Goal: Information Seeking & Learning: Check status

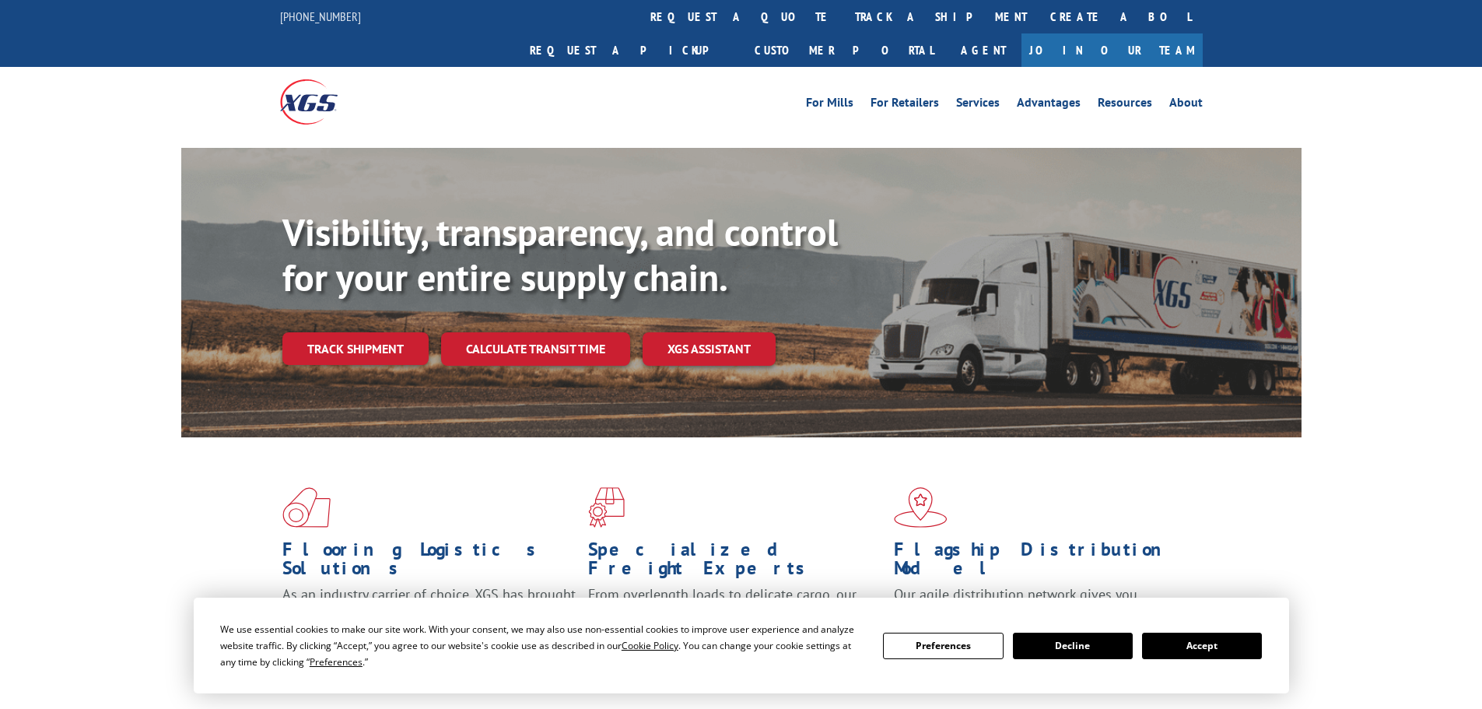
click at [397, 332] on link "Track shipment" at bounding box center [355, 348] width 146 height 33
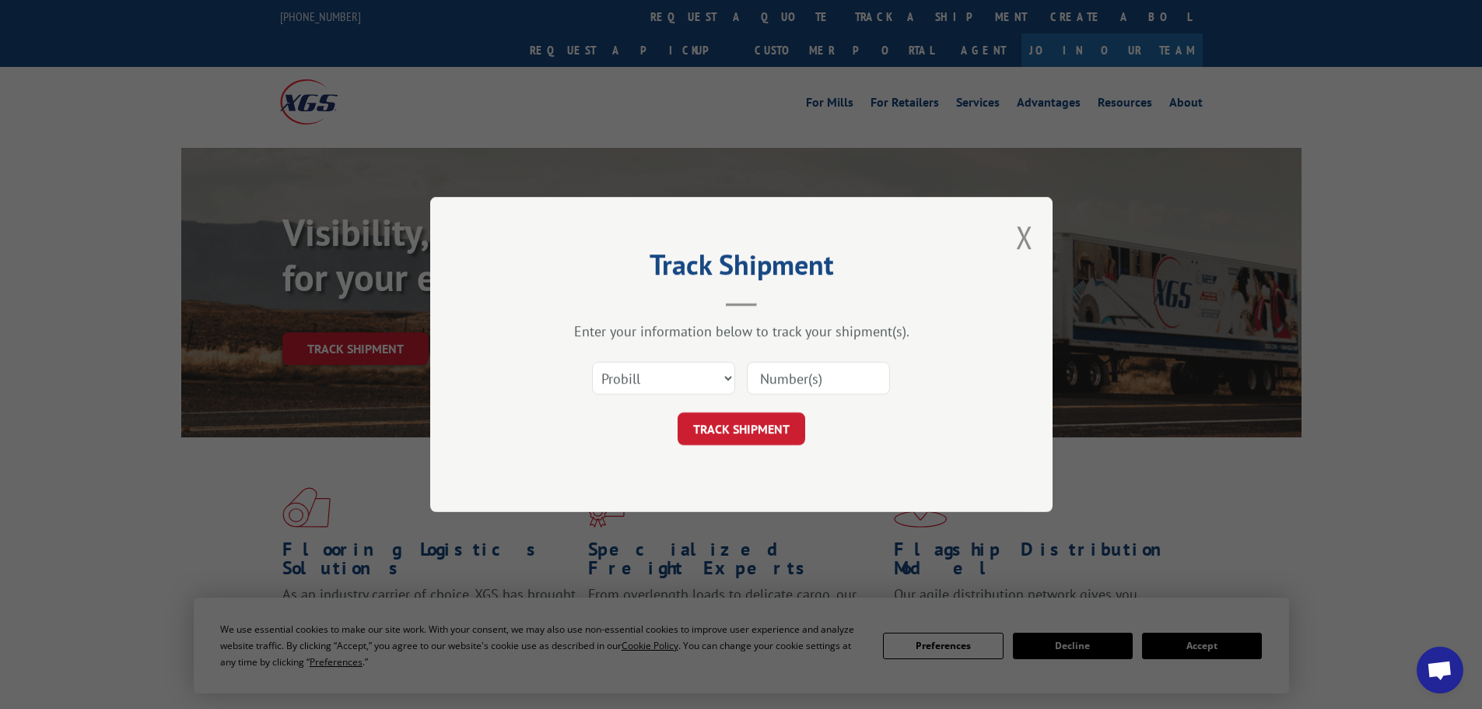
click at [789, 374] on input at bounding box center [818, 378] width 143 height 33
paste input "5569280"
click at [757, 411] on form "Select category... Probill BOL PO 5569280 TRACK SHIPMENT" at bounding box center [741, 398] width 467 height 93
click at [844, 384] on input "5569280" at bounding box center [818, 378] width 143 height 33
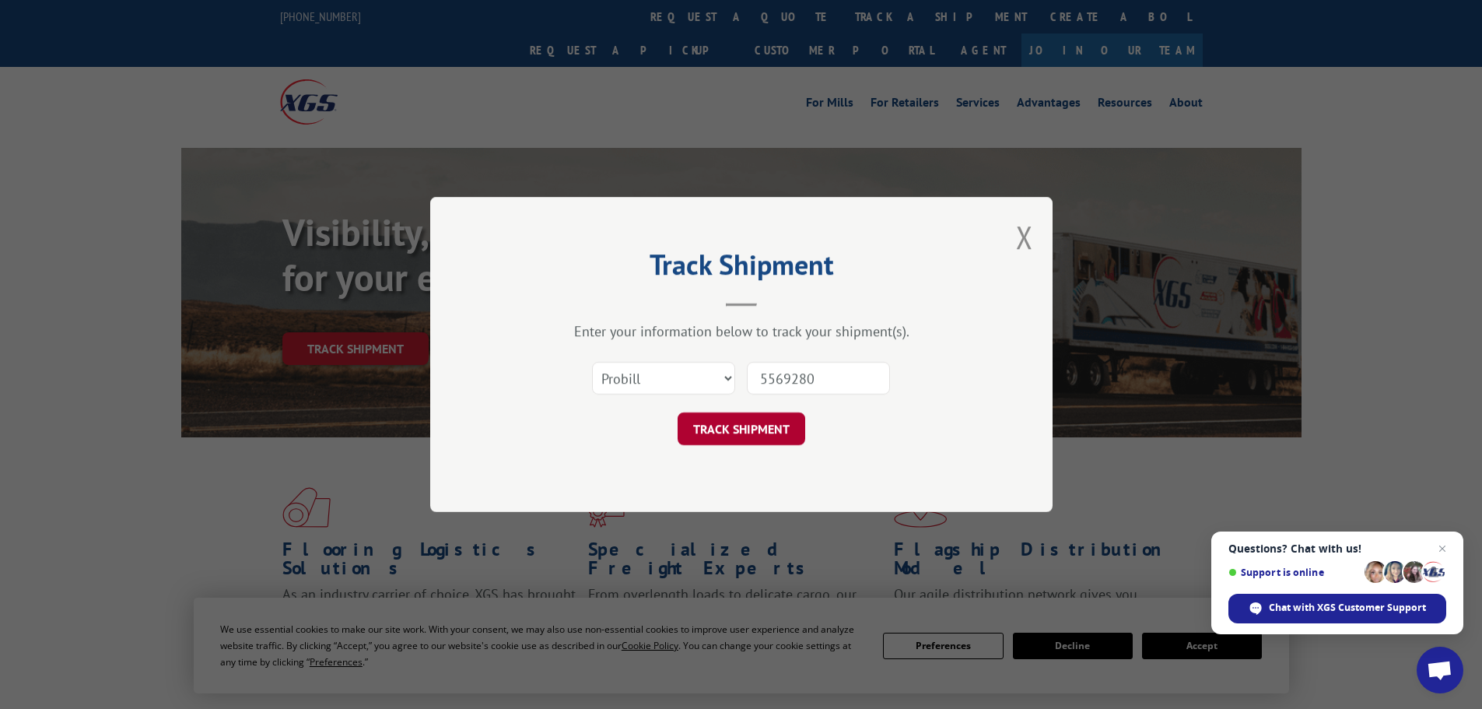
type input "5569280"
click at [779, 422] on button "TRACK SHIPMENT" at bounding box center [741, 428] width 128 height 33
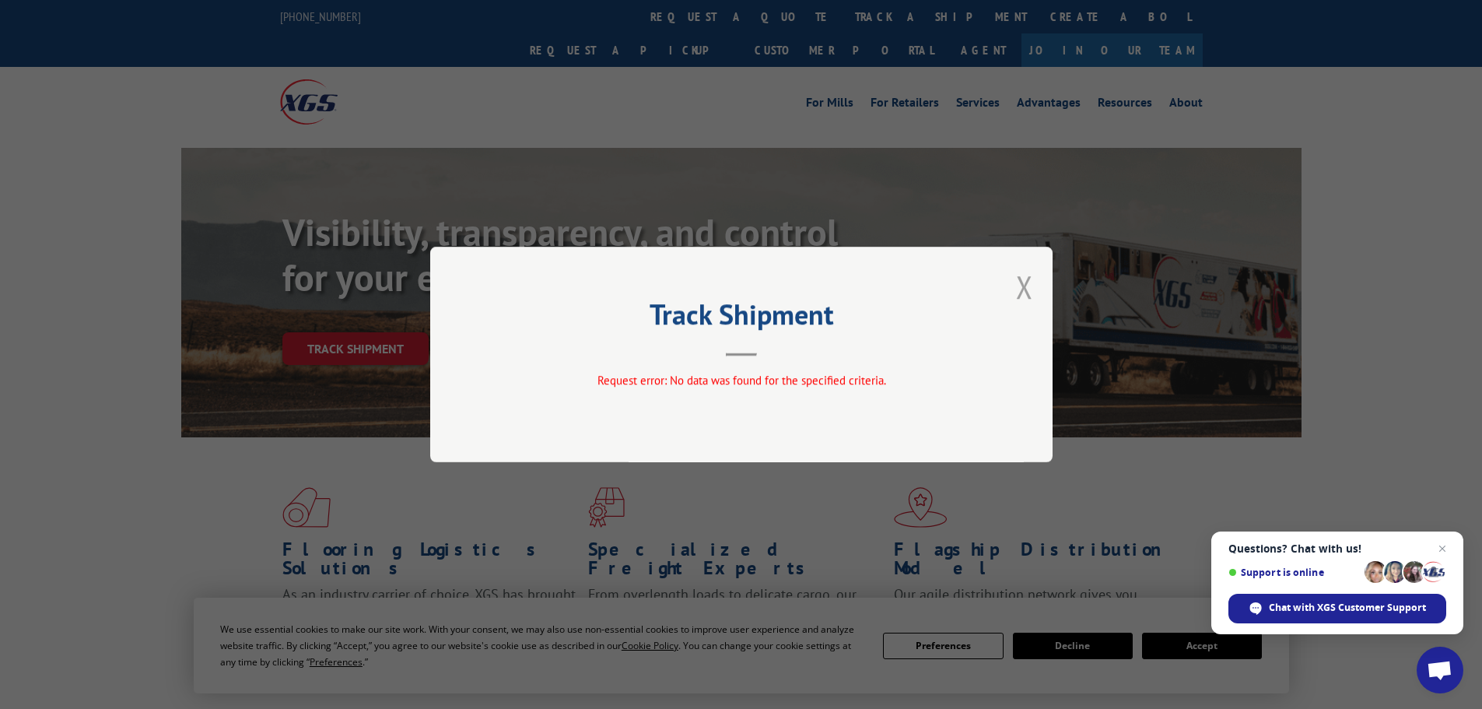
click at [1016, 285] on button "Close modal" at bounding box center [1024, 286] width 17 height 41
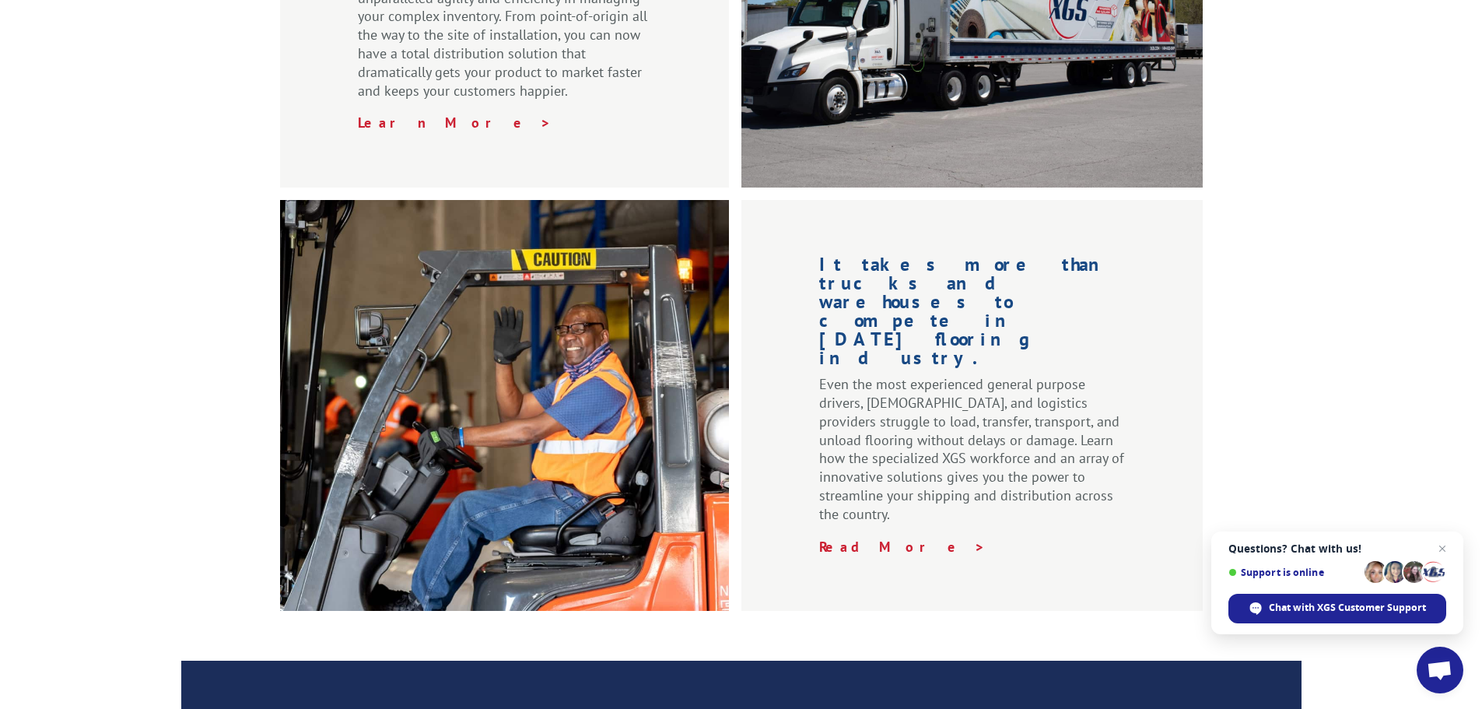
scroll to position [311, 0]
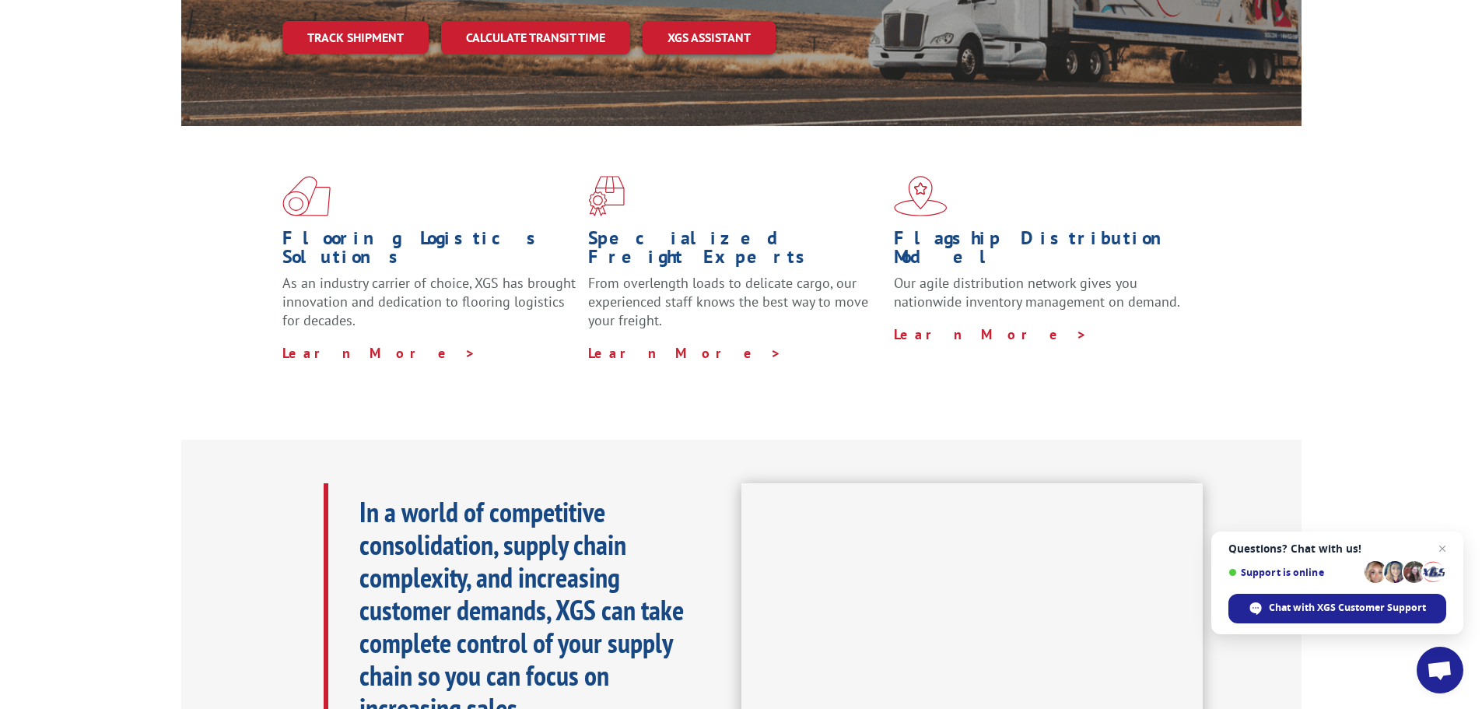
drag, startPoint x: 687, startPoint y: 490, endPoint x: 721, endPoint y: 284, distance: 208.9
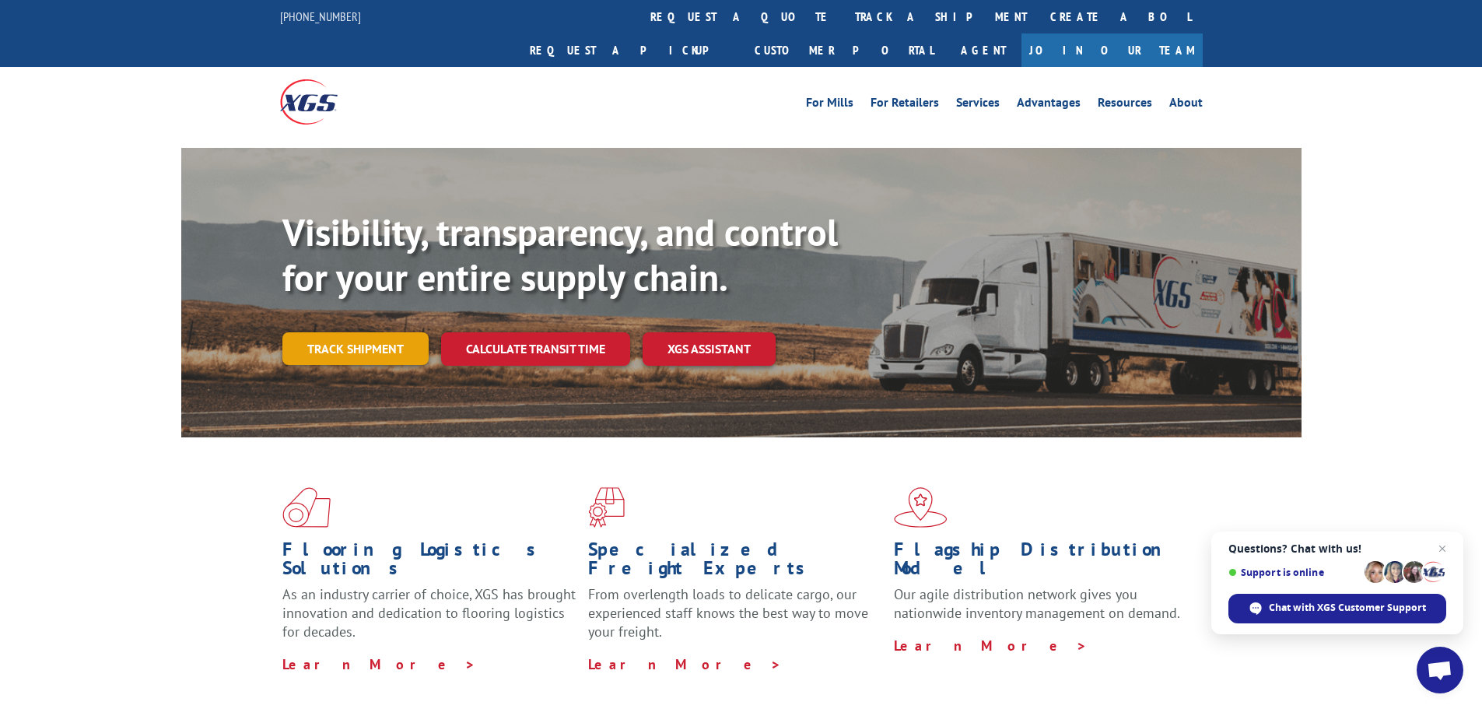
click at [367, 332] on link "Track shipment" at bounding box center [355, 348] width 146 height 33
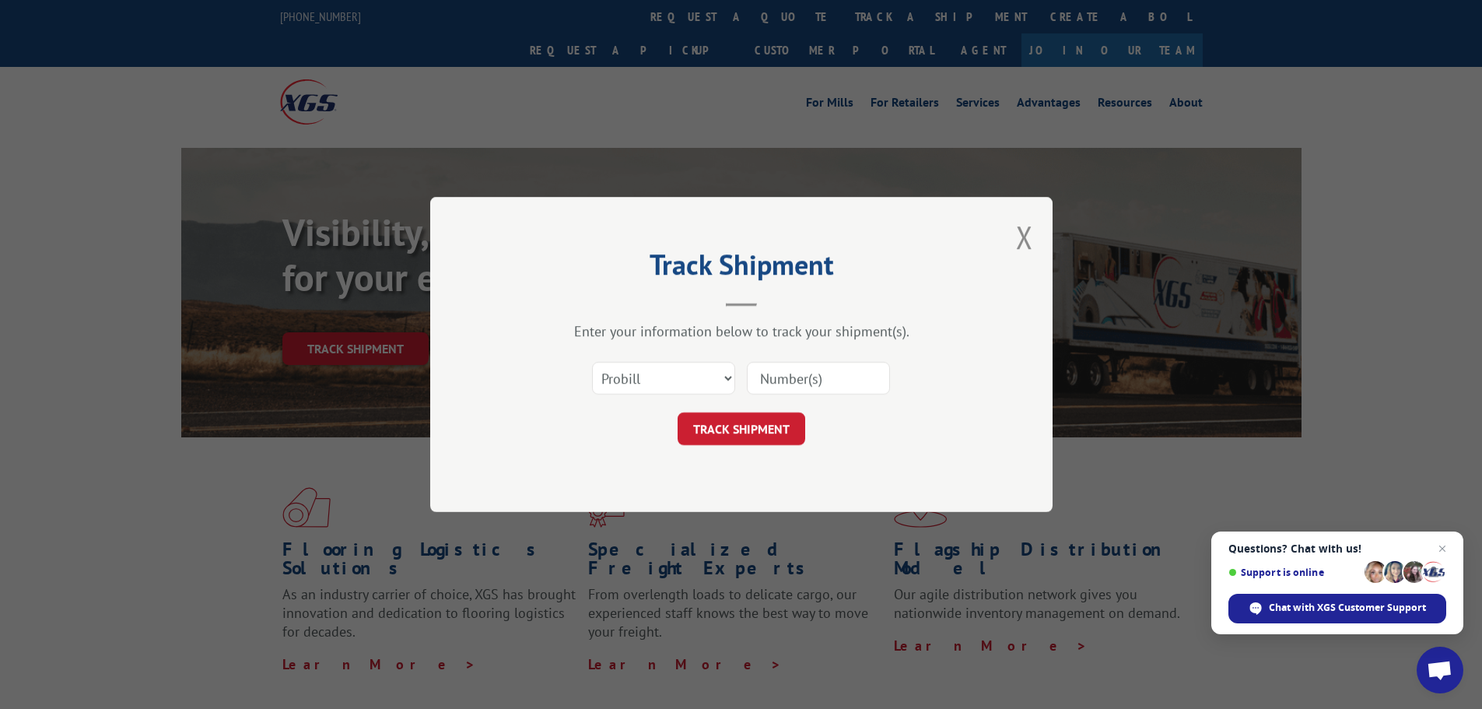
click at [784, 380] on input at bounding box center [818, 378] width 143 height 33
click at [639, 380] on select "Select category... Probill BOL PO" at bounding box center [663, 378] width 143 height 33
click at [668, 377] on select "Select category... Probill BOL PO" at bounding box center [663, 378] width 143 height 33
select select "bol"
click at [592, 362] on select "Select category... Probill BOL PO" at bounding box center [663, 378] width 143 height 33
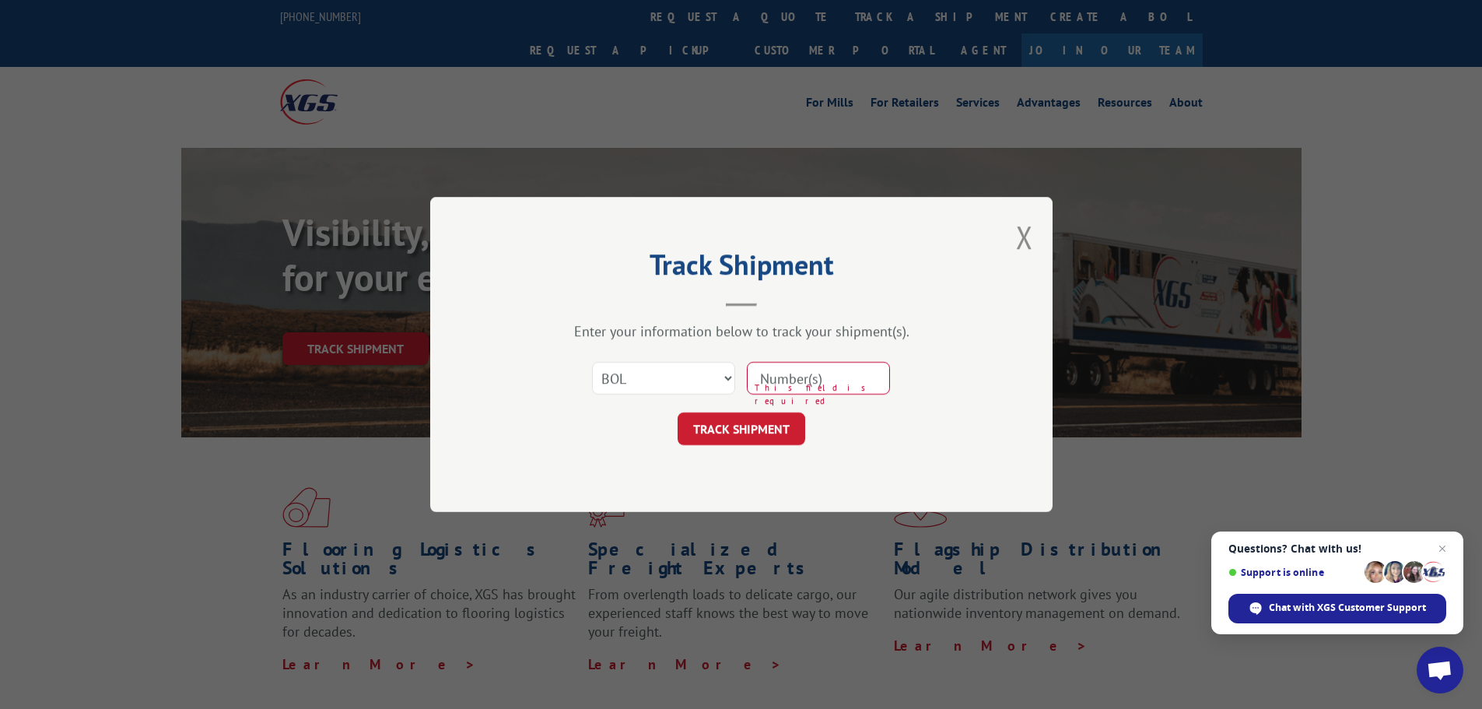
click at [771, 387] on input at bounding box center [818, 378] width 143 height 33
paste input "5569280"
type input "5569280"
click at [677, 412] on button "TRACK SHIPMENT" at bounding box center [741, 428] width 128 height 33
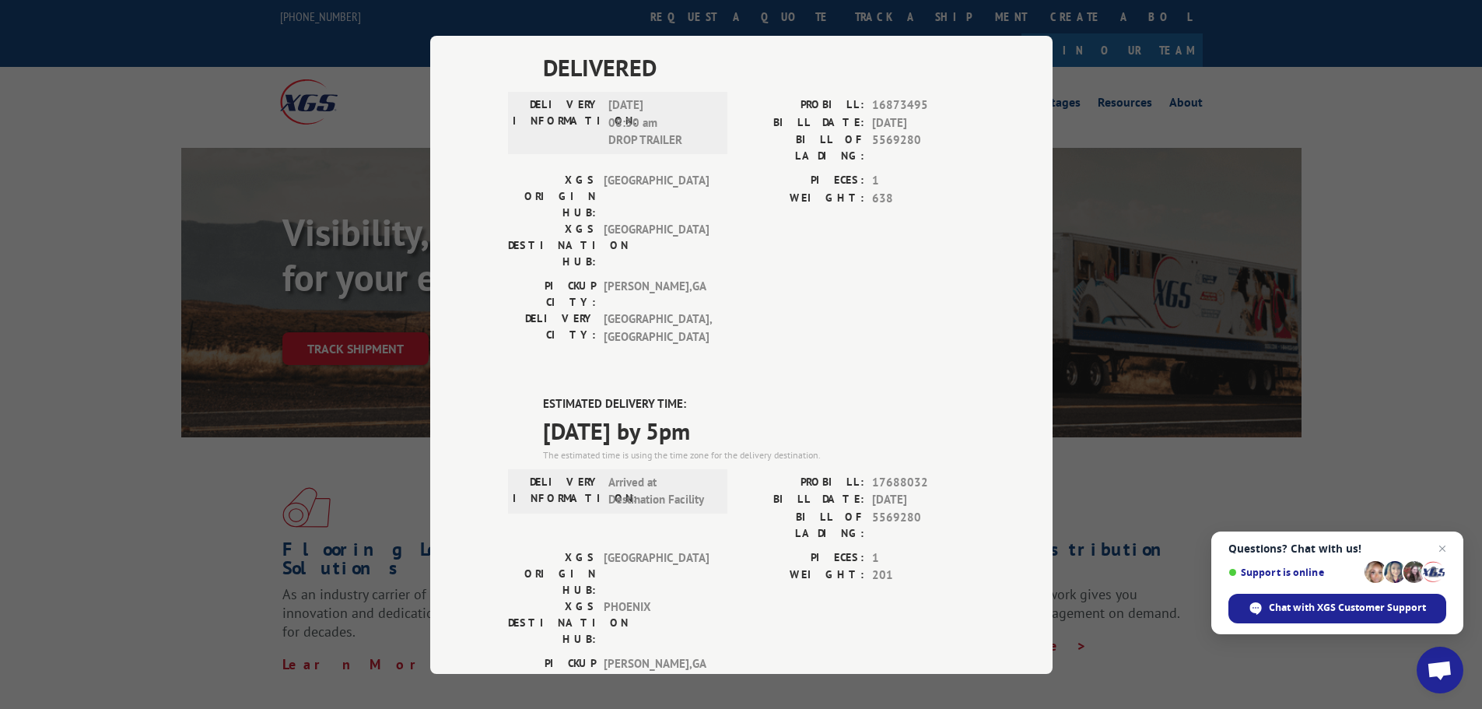
scroll to position [83, 0]
